Goal: Information Seeking & Learning: Compare options

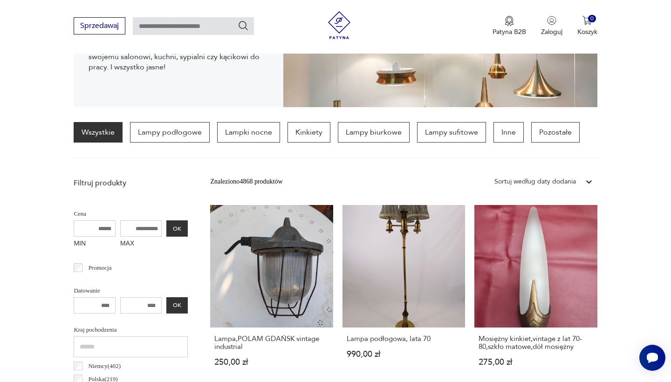
scroll to position [210, 0]
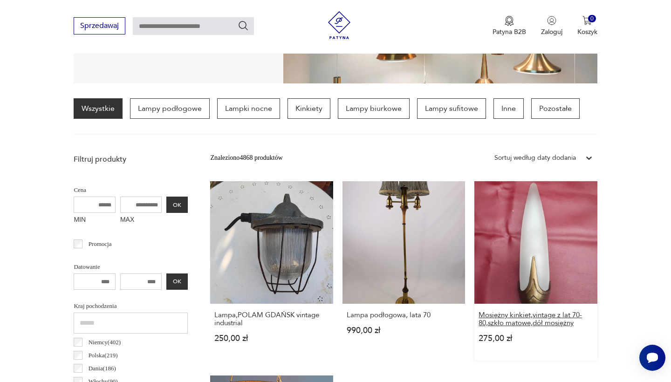
click at [479, 311] on h3 "Mosiężny kinkiet,vintage z lat 70-80,szkło matowe,dół mosiężny" at bounding box center [536, 319] width 114 height 16
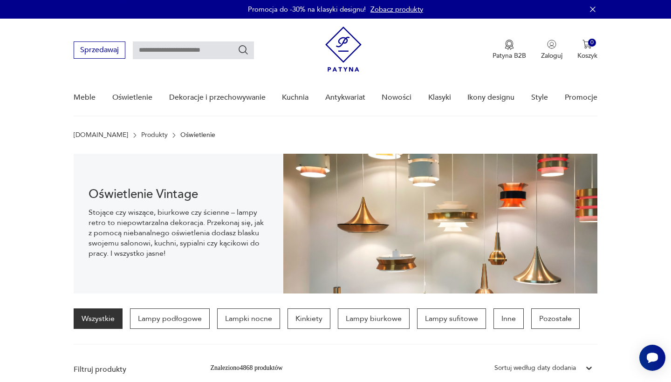
scroll to position [0, 0]
click at [304, 321] on p "Kinkiety" at bounding box center [309, 319] width 43 height 21
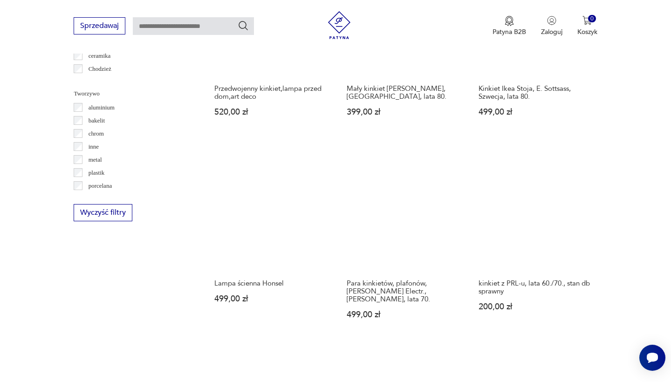
scroll to position [909, 0]
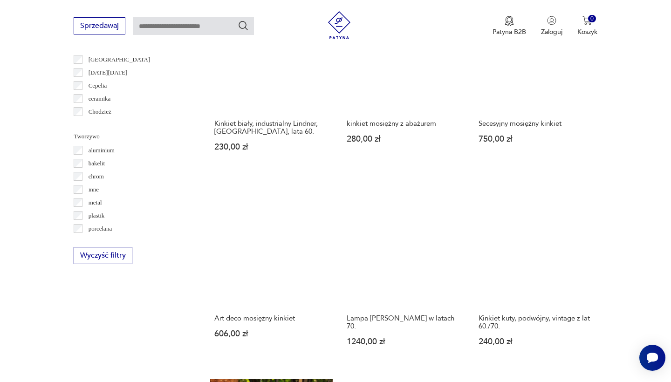
scroll to position [799, 0]
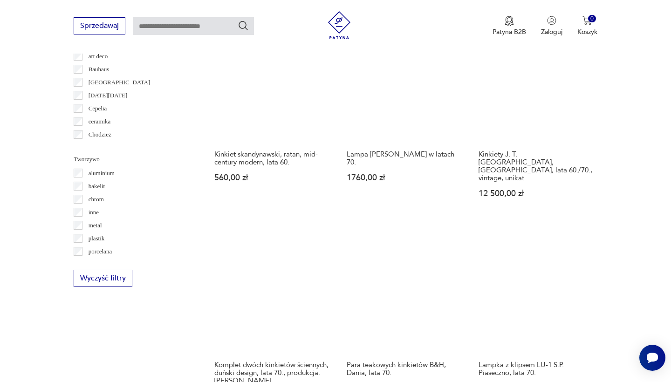
scroll to position [868, 0]
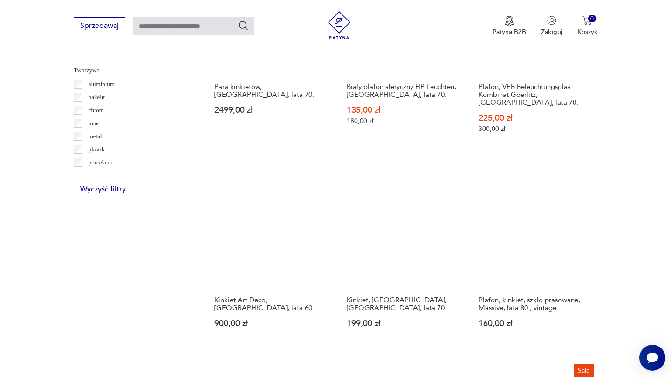
scroll to position [868, 0]
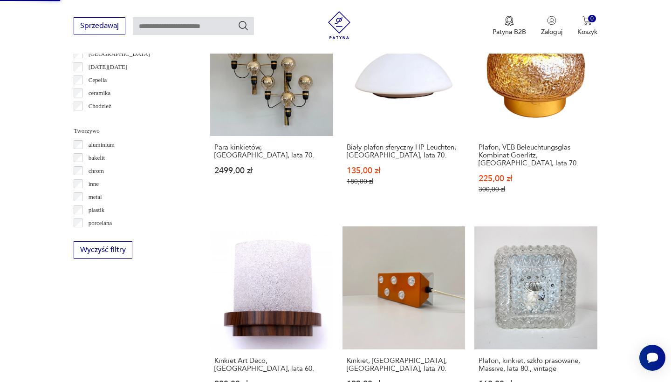
scroll to position [805, 0]
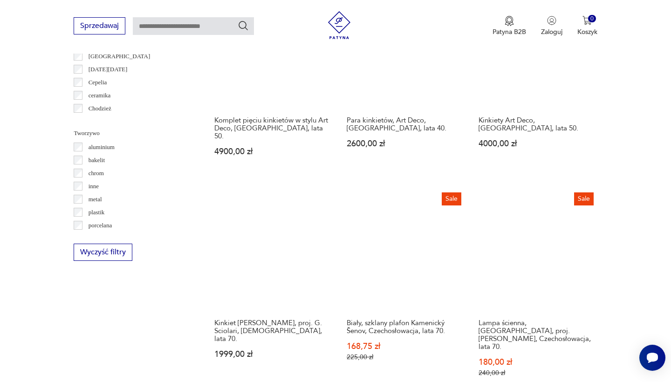
scroll to position [803, 0]
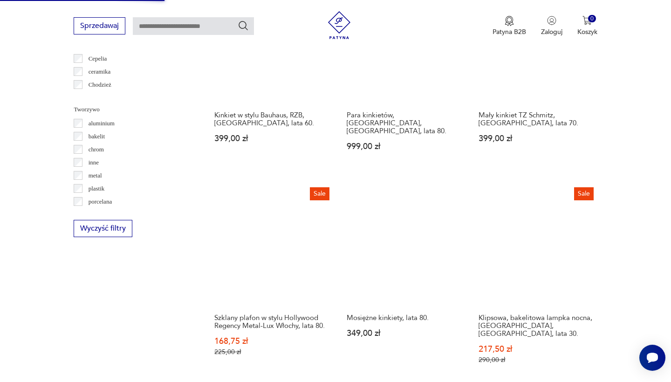
scroll to position [827, 0]
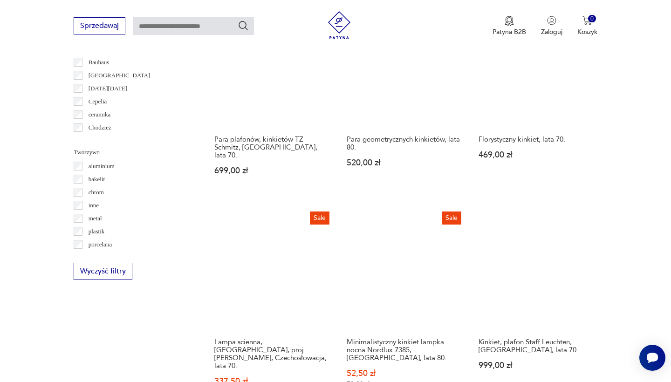
scroll to position [789, 0]
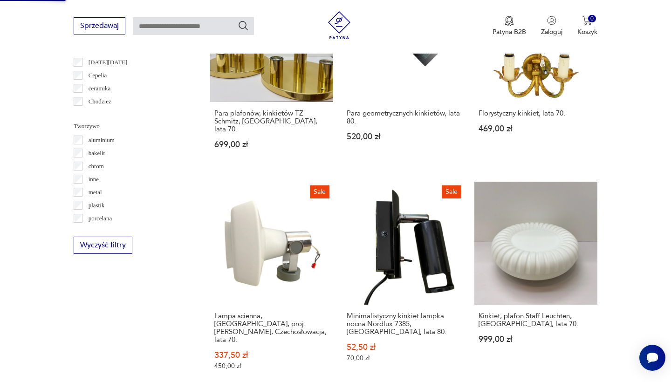
scroll to position [814, 0]
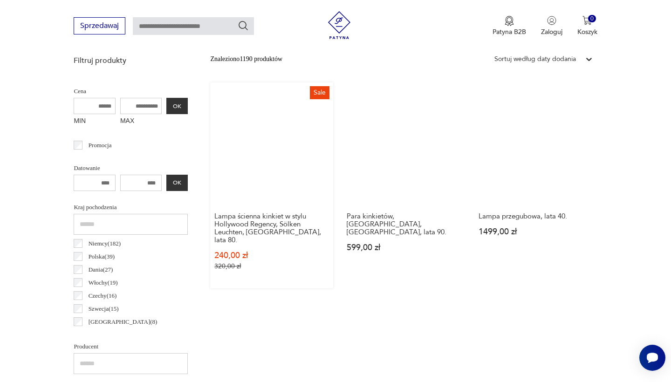
scroll to position [328, 0]
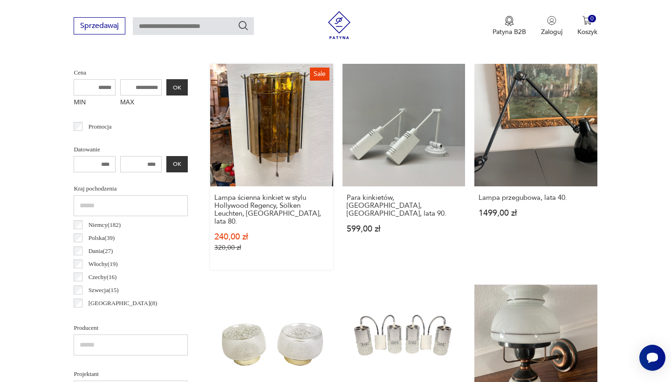
click at [236, 117] on link "Sale Lampa ścienna kinkiet w stylu Hollywood Regency, Sölken Leuchten, Niemcy, …" at bounding box center [271, 167] width 123 height 206
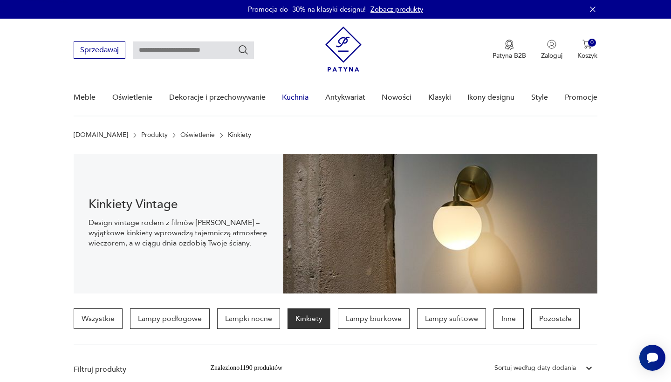
scroll to position [0, 0]
click at [442, 310] on p "Lampy sufitowe" at bounding box center [451, 319] width 69 height 21
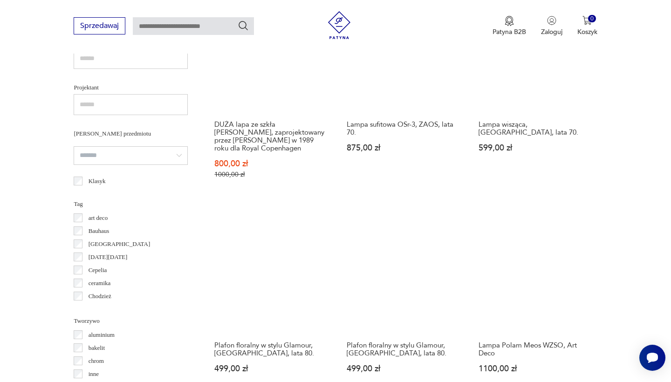
scroll to position [615, 0]
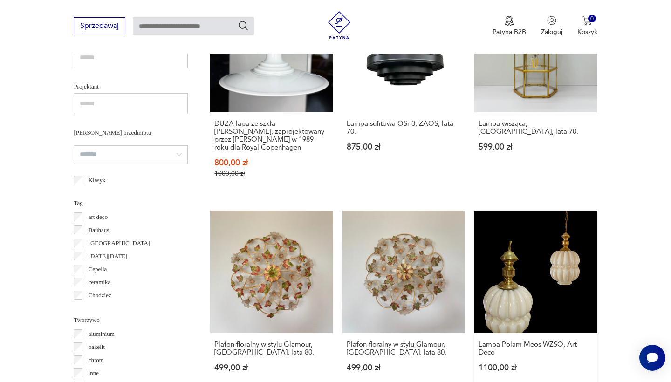
click at [475, 211] on link "Lampa Polam Meos WZSO, Art Deco 1100,00 zł" at bounding box center [536, 300] width 123 height 179
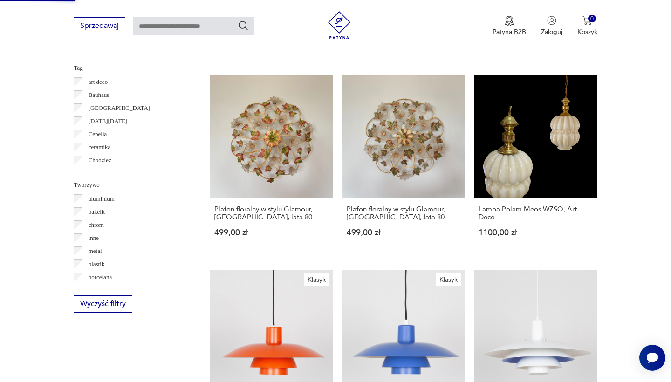
scroll to position [814, 0]
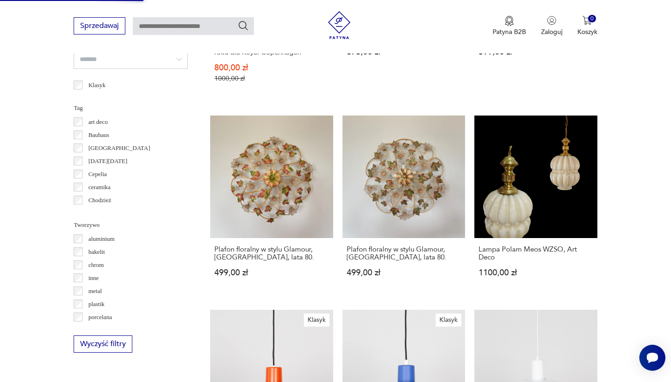
scroll to position [708, 0]
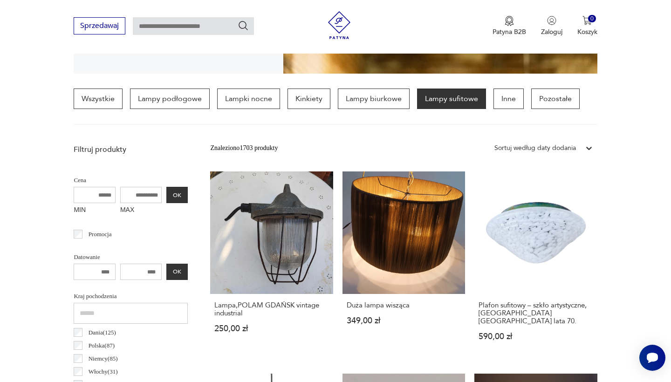
scroll to position [639, 0]
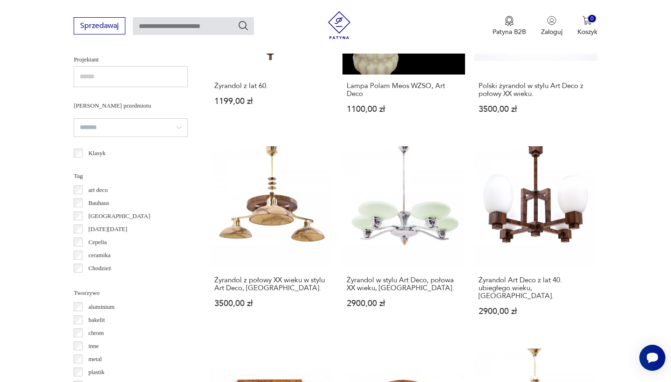
scroll to position [641, 0]
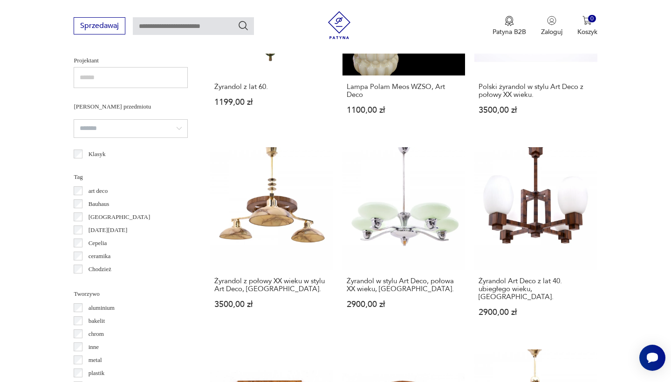
scroll to position [220, 0]
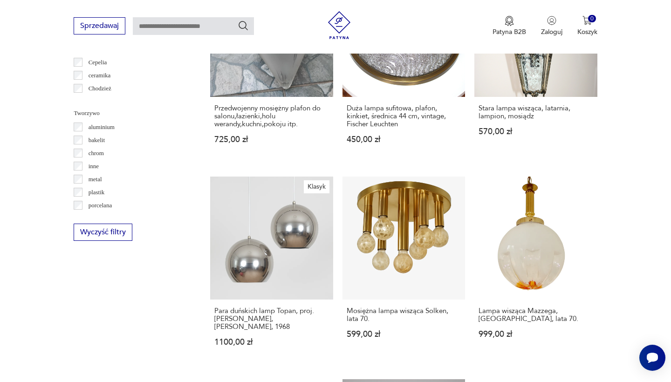
scroll to position [826, 0]
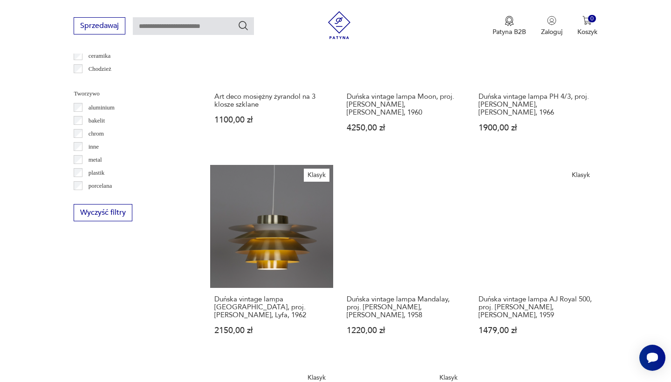
scroll to position [843, 0]
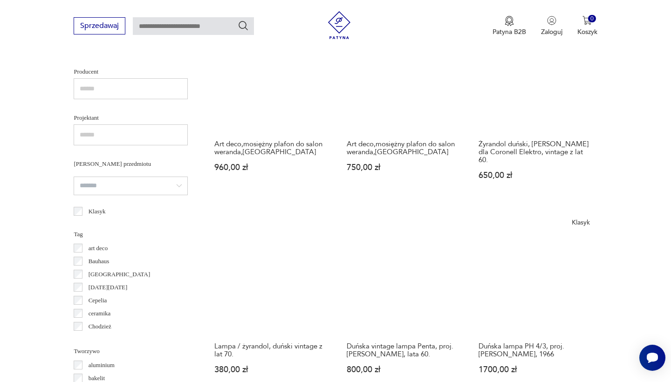
scroll to position [585, 0]
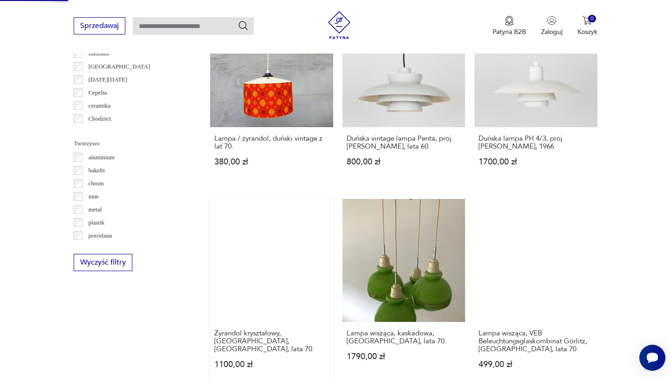
scroll to position [867, 0]
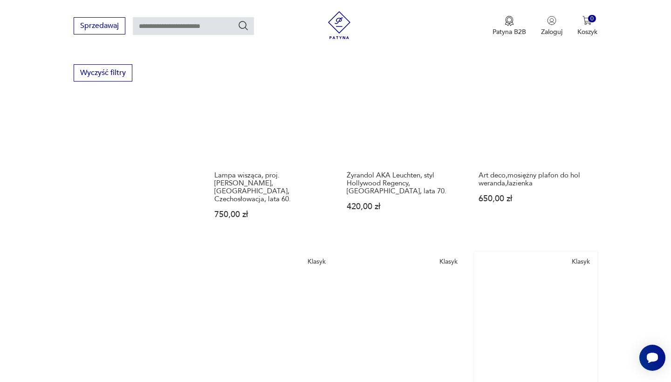
scroll to position [997, 0]
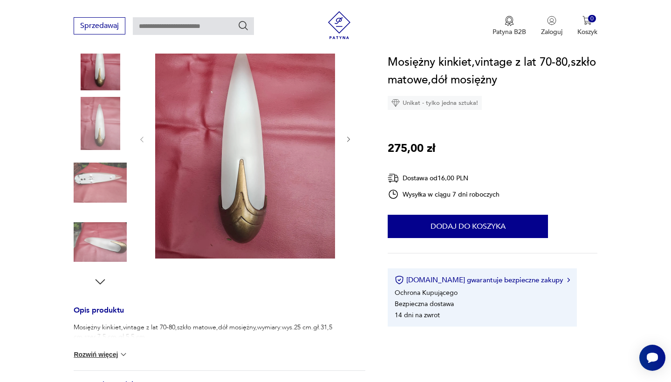
scroll to position [138, 0]
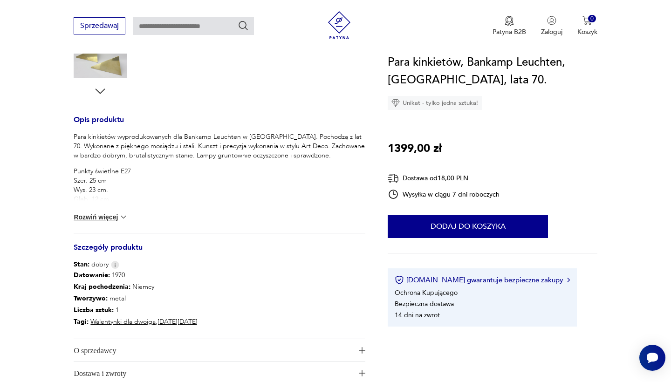
scroll to position [332, 0]
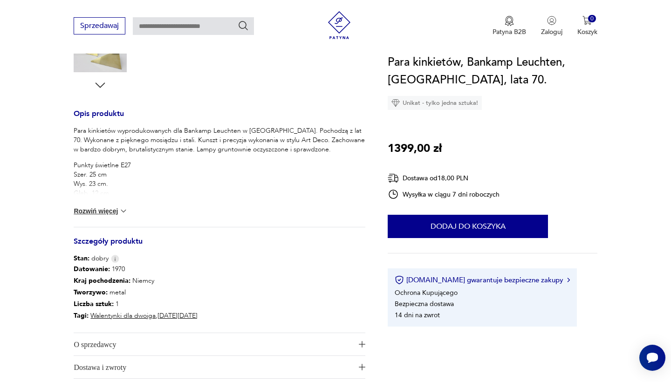
click at [117, 213] on button "Rozwiń więcej" at bounding box center [101, 211] width 54 height 9
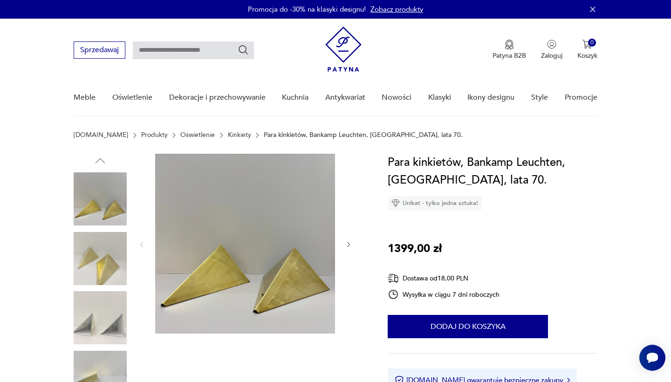
scroll to position [0, 0]
click at [109, 254] on img at bounding box center [100, 258] width 53 height 53
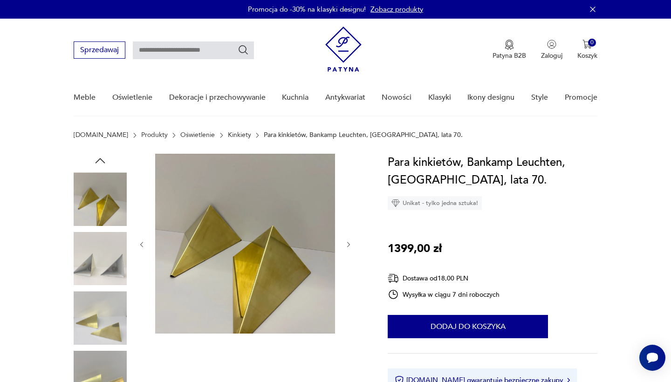
click at [102, 249] on img at bounding box center [100, 258] width 53 height 53
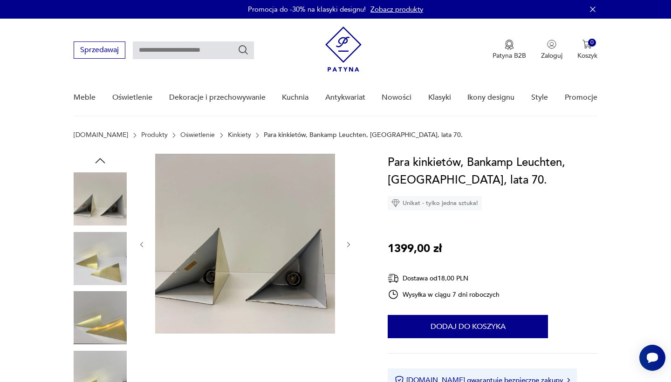
click at [101, 280] on img at bounding box center [100, 258] width 53 height 53
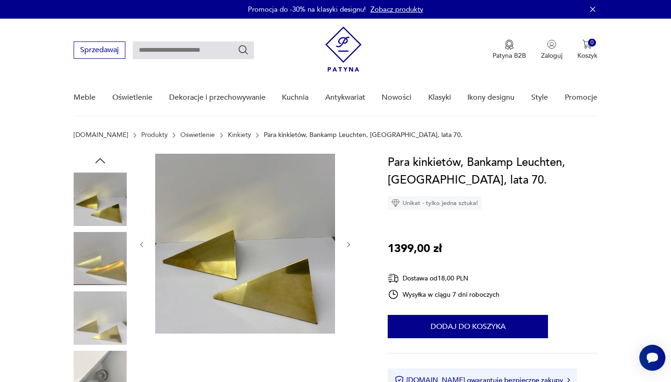
click at [97, 306] on img at bounding box center [100, 317] width 53 height 53
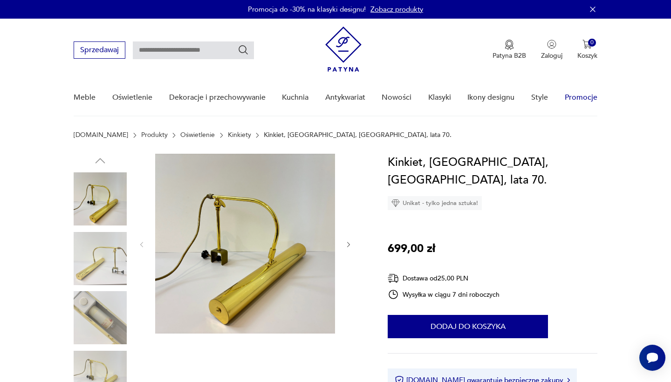
click at [578, 101] on link "Promocje" at bounding box center [581, 98] width 33 height 36
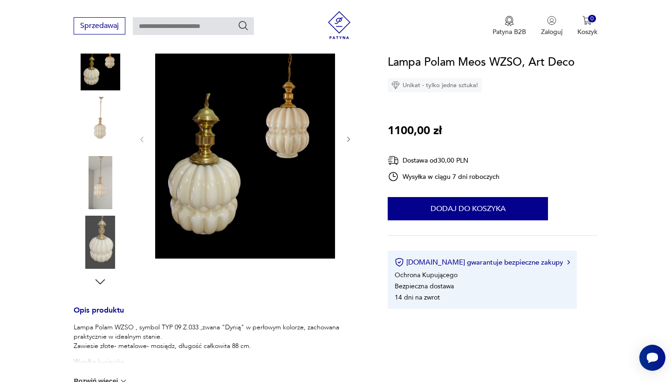
scroll to position [136, 0]
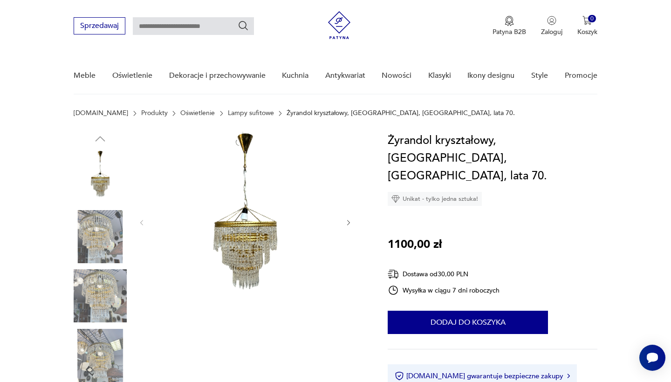
scroll to position [113, 0]
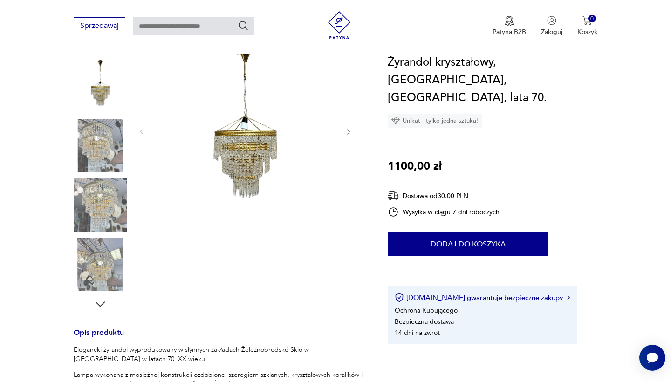
click at [103, 267] on img at bounding box center [100, 264] width 53 height 53
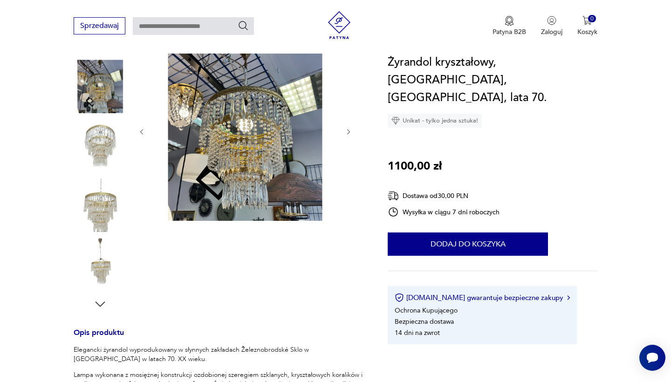
click at [352, 129] on icon "button" at bounding box center [349, 132] width 8 height 8
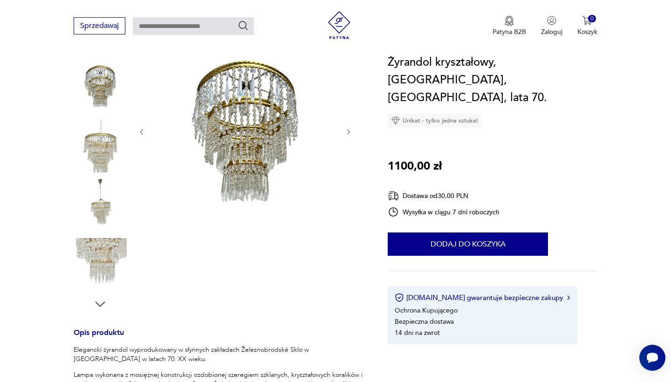
click at [352, 129] on icon "button" at bounding box center [349, 132] width 8 height 8
